Goal: Information Seeking & Learning: Get advice/opinions

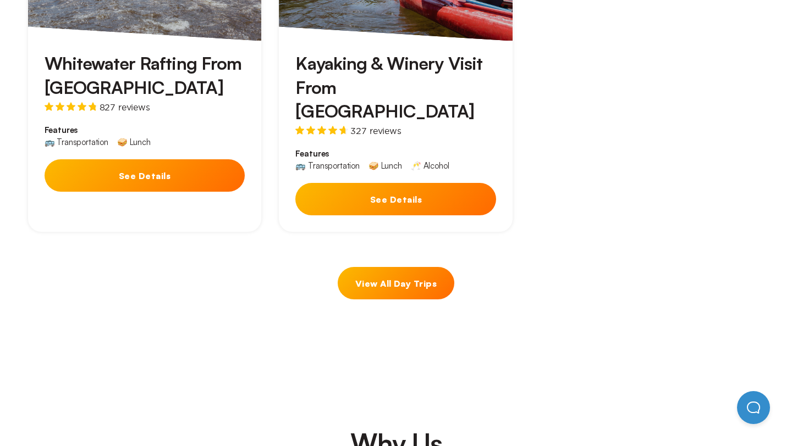
click at [358, 126] on span "327 reviews" at bounding box center [375, 130] width 51 height 9
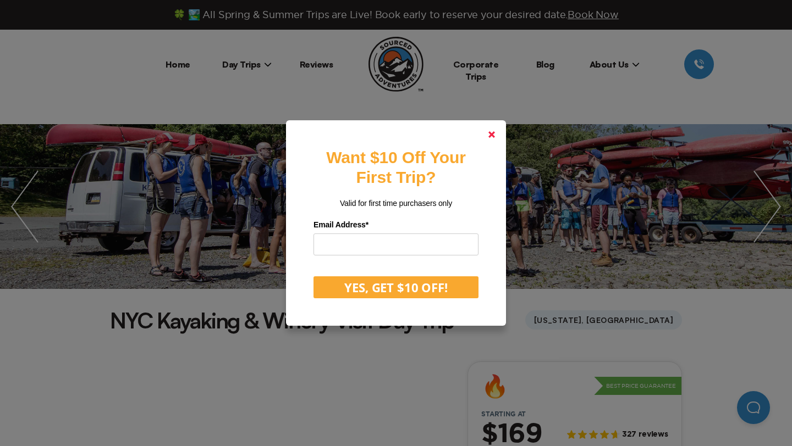
click at [487, 132] on link at bounding box center [491, 135] width 26 height 26
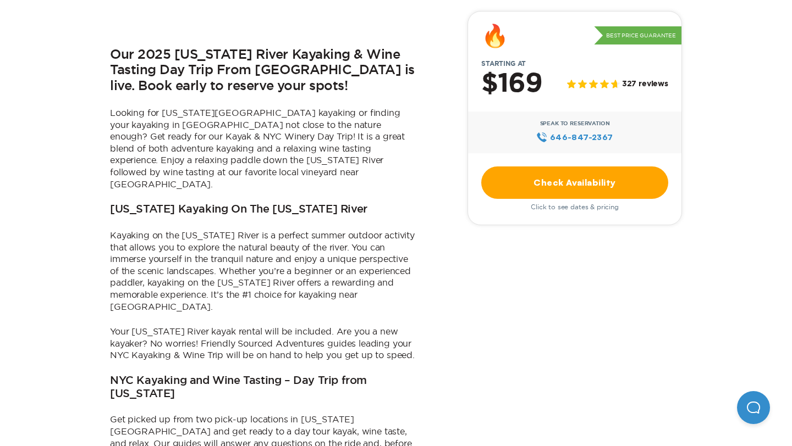
scroll to position [460, 0]
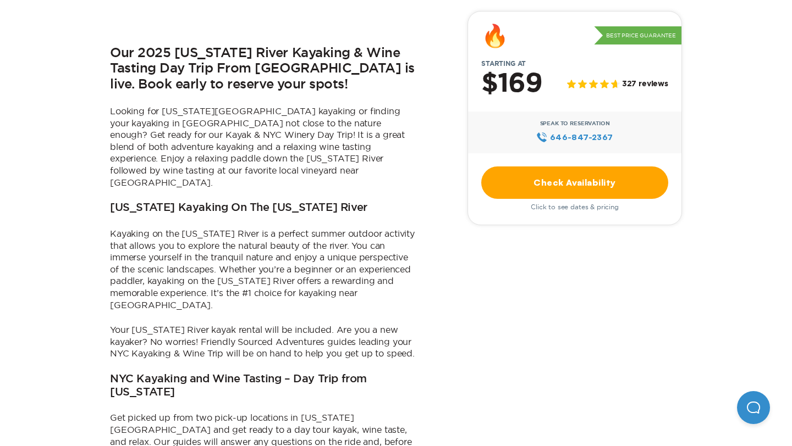
click at [597, 84] on icon at bounding box center [593, 84] width 9 height 8
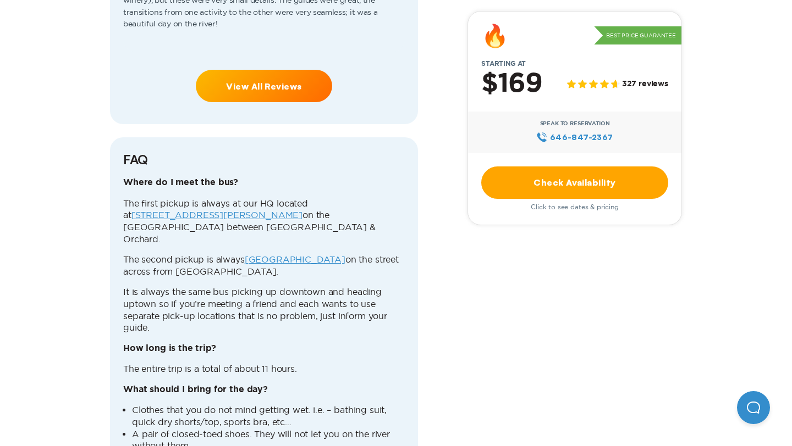
scroll to position [2993, 0]
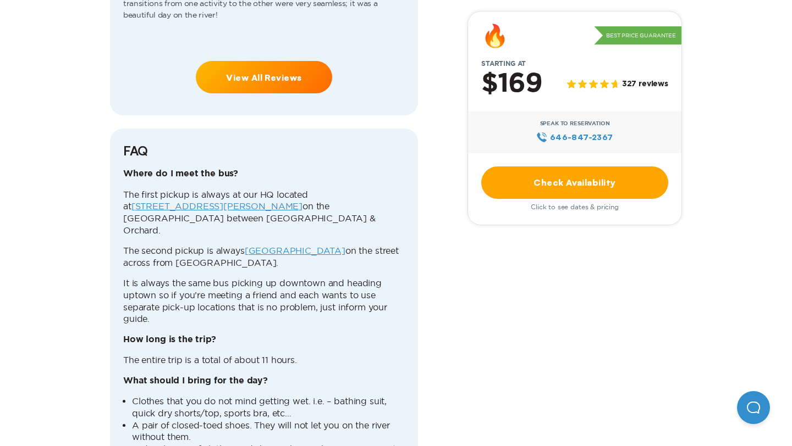
click at [307, 61] on link "View All Reviews" at bounding box center [264, 77] width 136 height 32
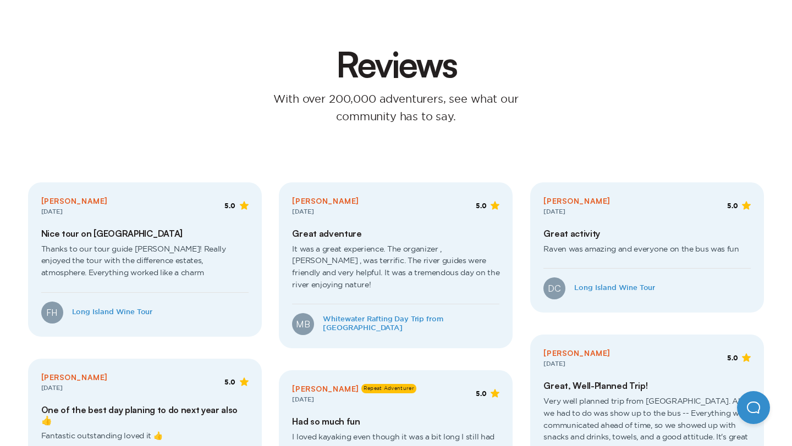
scroll to position [118, 0]
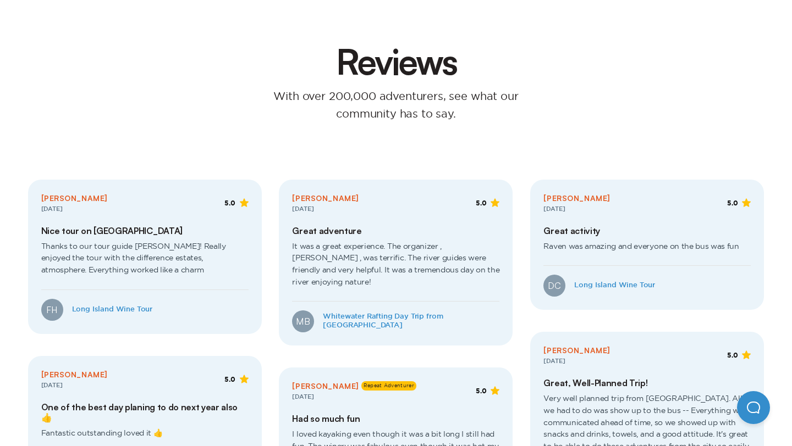
scroll to position [2993, 0]
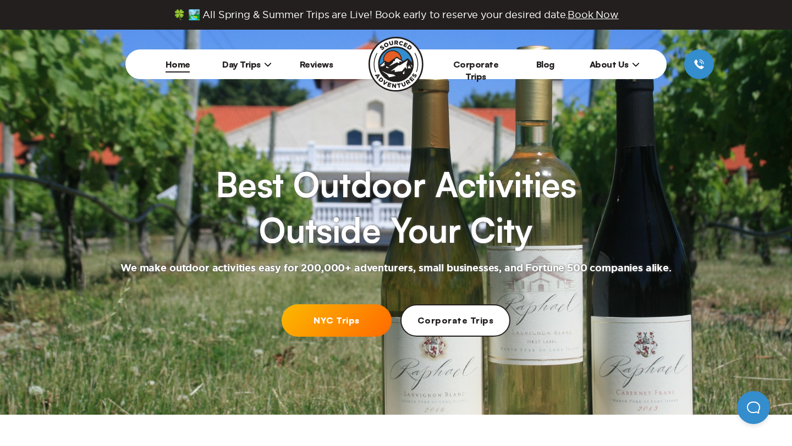
click at [401, 60] on img at bounding box center [395, 64] width 55 height 55
click at [176, 60] on link "Home" at bounding box center [177, 64] width 25 height 11
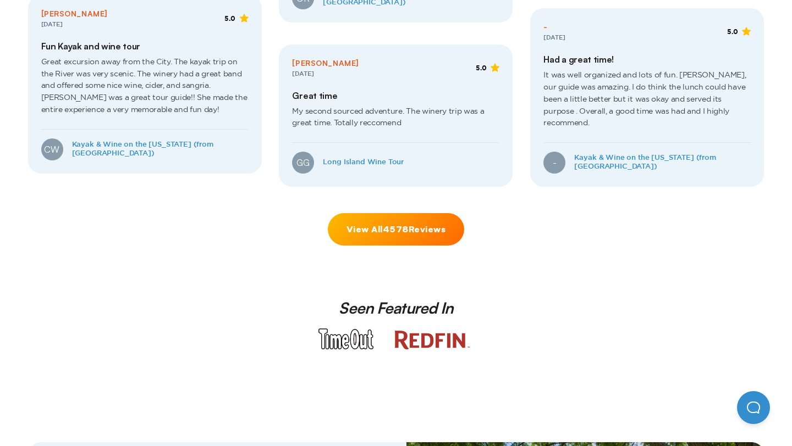
scroll to position [2316, 0]
